Goal: Transaction & Acquisition: Purchase product/service

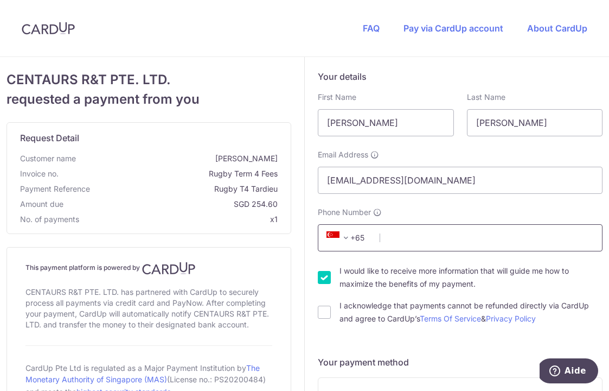
click at [397, 238] on input "Phone Number" at bounding box center [460, 237] width 285 height 27
type input "91540737"
type input "558992"
type input "[STREET_ADDRESS]"
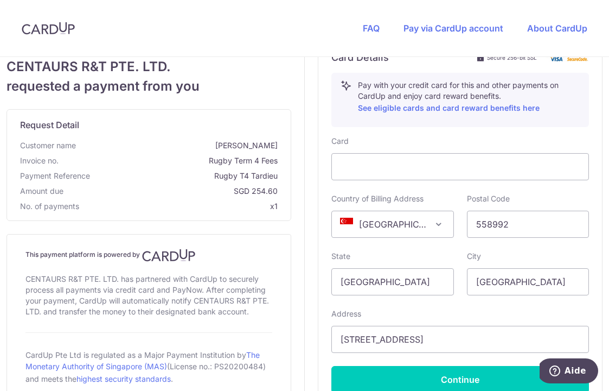
click at [541, 134] on div "Card Details Secure 256-bit SSL Pay with your credit card for this and other pa…" at bounding box center [461, 222] width 258 height 342
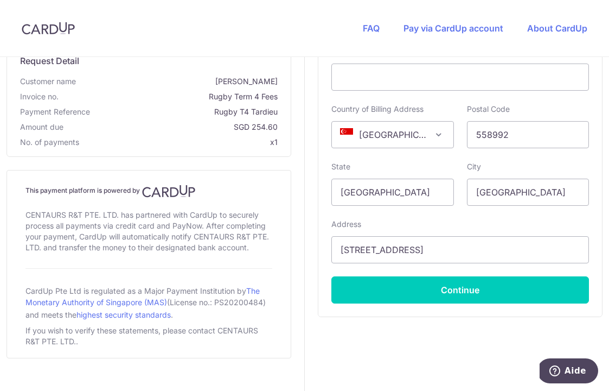
scroll to position [539, 0]
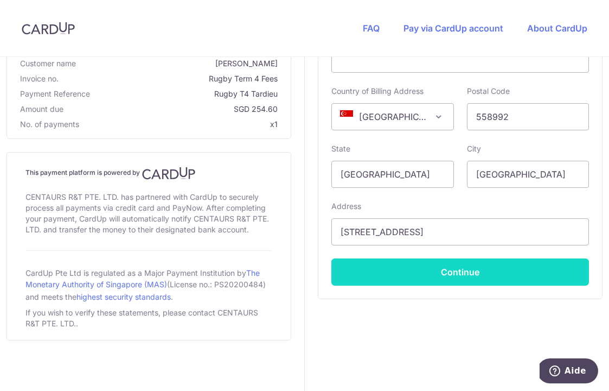
click at [454, 270] on button "Continue" at bounding box center [461, 271] width 258 height 27
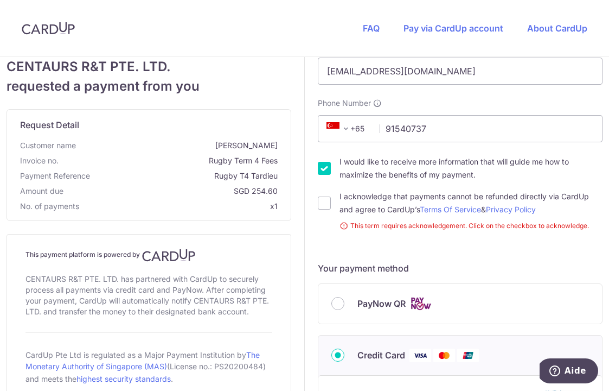
scroll to position [110, 0]
click at [322, 165] on input "I would like to receive more information that will guide me how to maximize the…" at bounding box center [324, 167] width 13 height 13
checkbox input "false"
click at [325, 204] on input "I acknowledge that payments cannot be refunded directly via CardUp and agree to…" at bounding box center [324, 202] width 13 height 13
checkbox input "true"
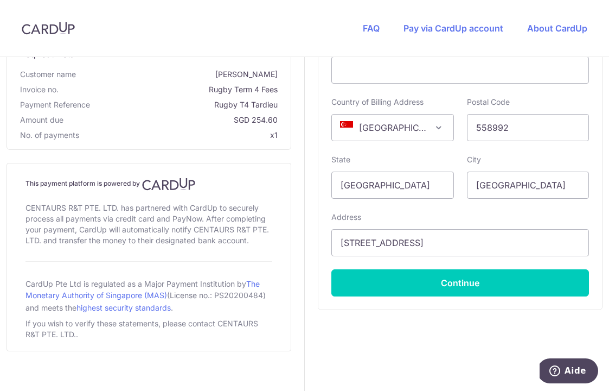
scroll to position [530, 0]
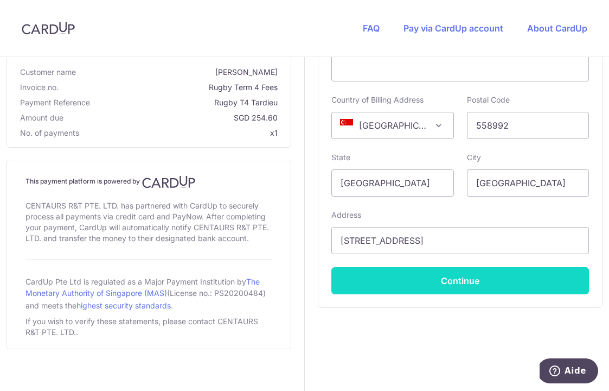
click at [437, 281] on button "Continue" at bounding box center [461, 280] width 258 height 27
type input "**** 4560"
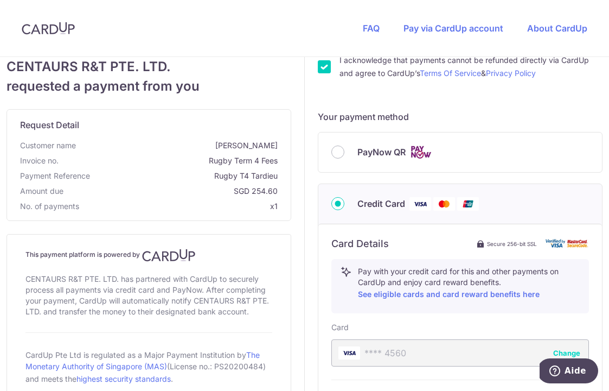
scroll to position [232, 0]
